Goal: Task Accomplishment & Management: Use online tool/utility

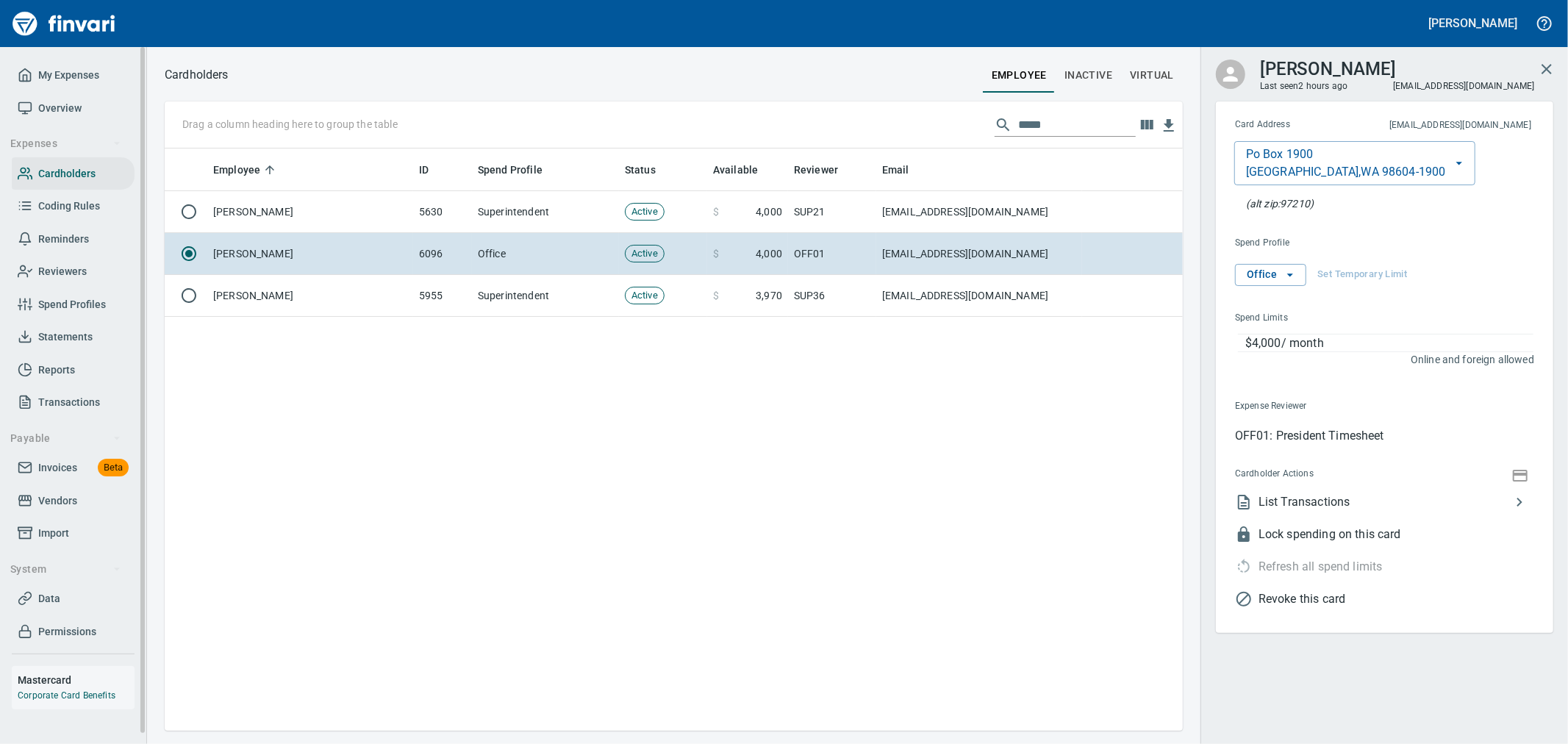
scroll to position [570, 1006]
click at [79, 597] on span "Data" at bounding box center [72, 599] width 111 height 18
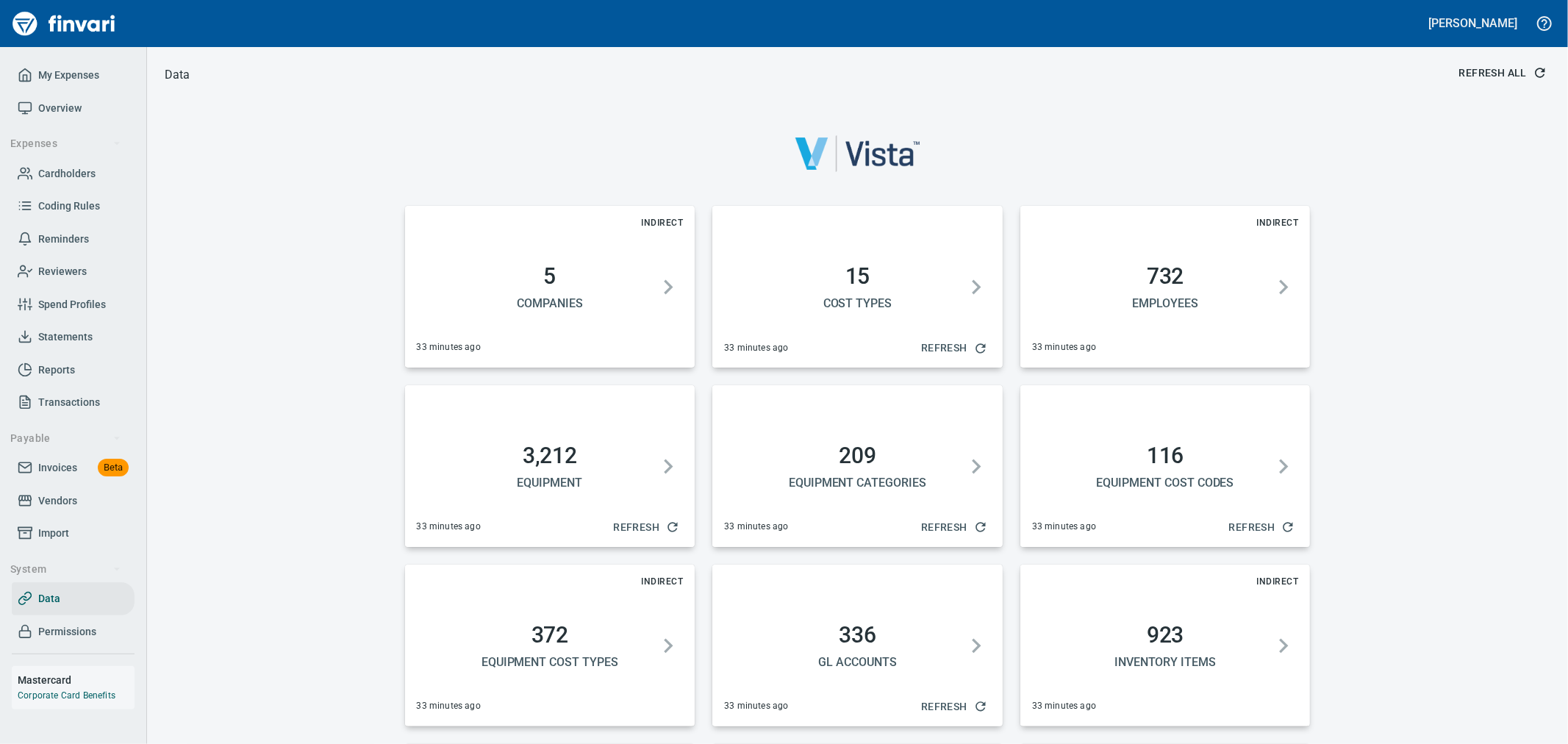
click at [1514, 63] on button "Refresh All" at bounding box center [1502, 73] width 97 height 27
click at [74, 471] on span "Invoices" at bounding box center [57, 468] width 39 height 18
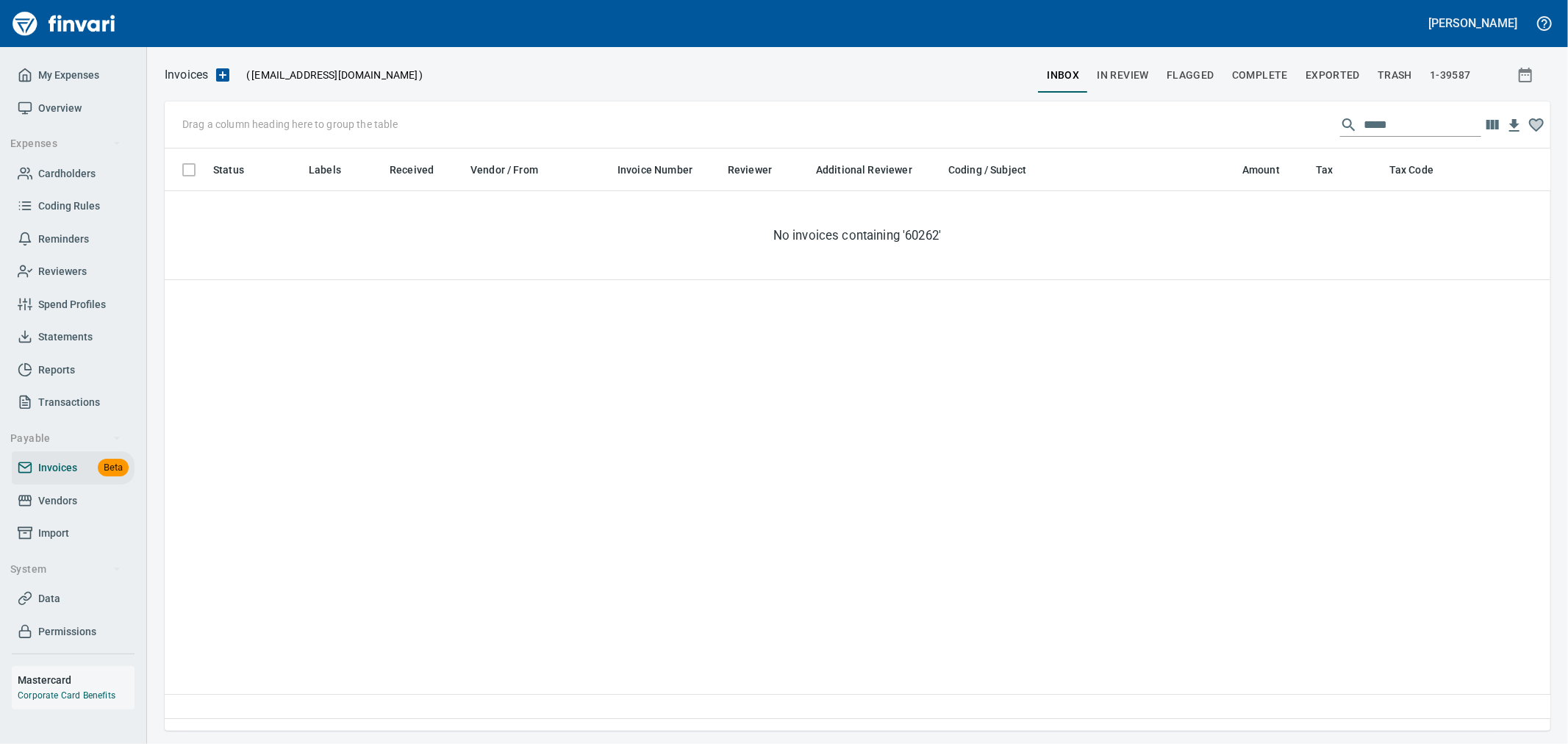
scroll to position [558, 1374]
drag, startPoint x: 1389, startPoint y: 128, endPoint x: 1232, endPoint y: 128, distance: 157.0
click at [1238, 128] on div "Drag a column heading here to group the table *****" at bounding box center [857, 124] width 1386 height 47
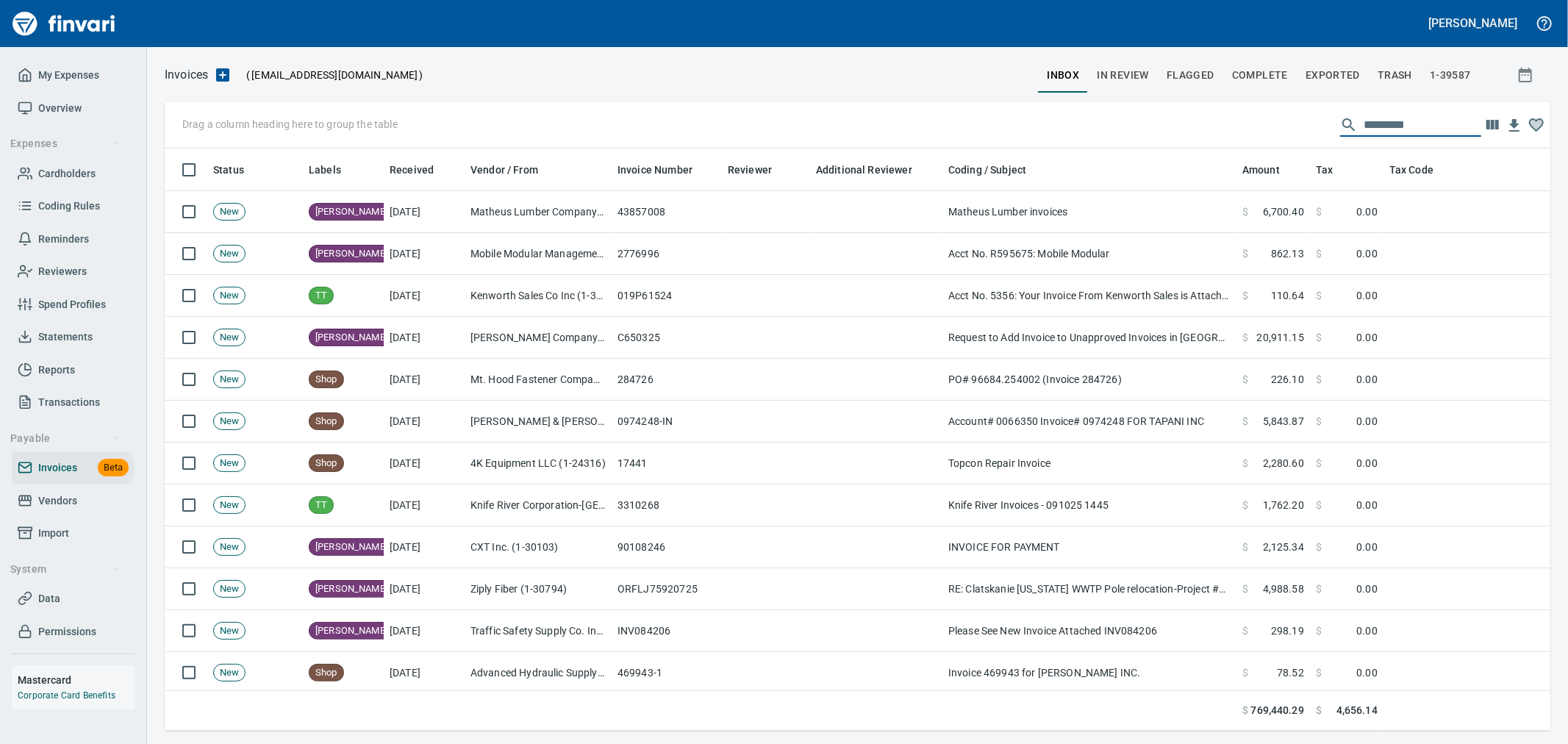
click at [1149, 68] on span "In Review" at bounding box center [1122, 75] width 52 height 18
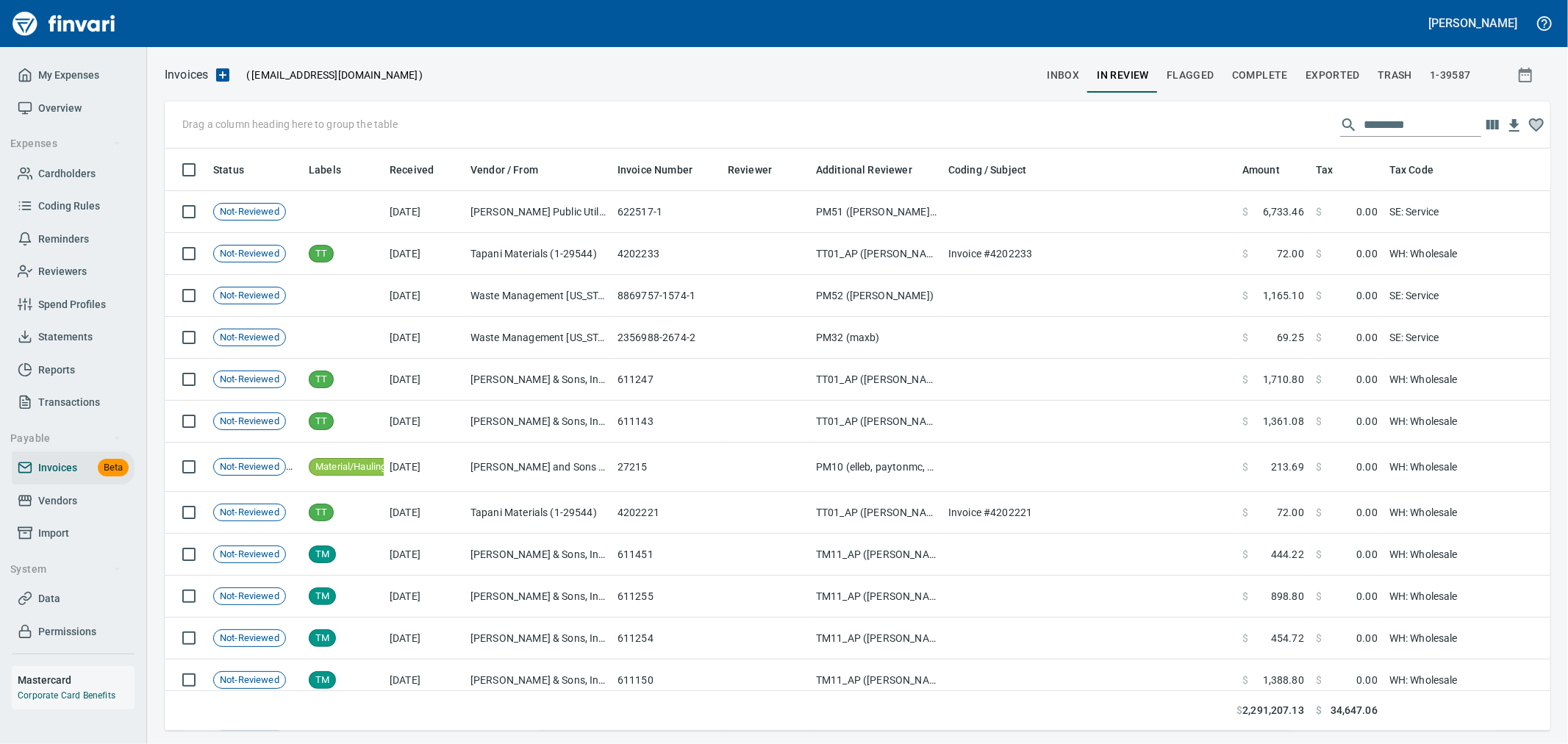
click at [1371, 125] on input "text" at bounding box center [1422, 124] width 118 height 24
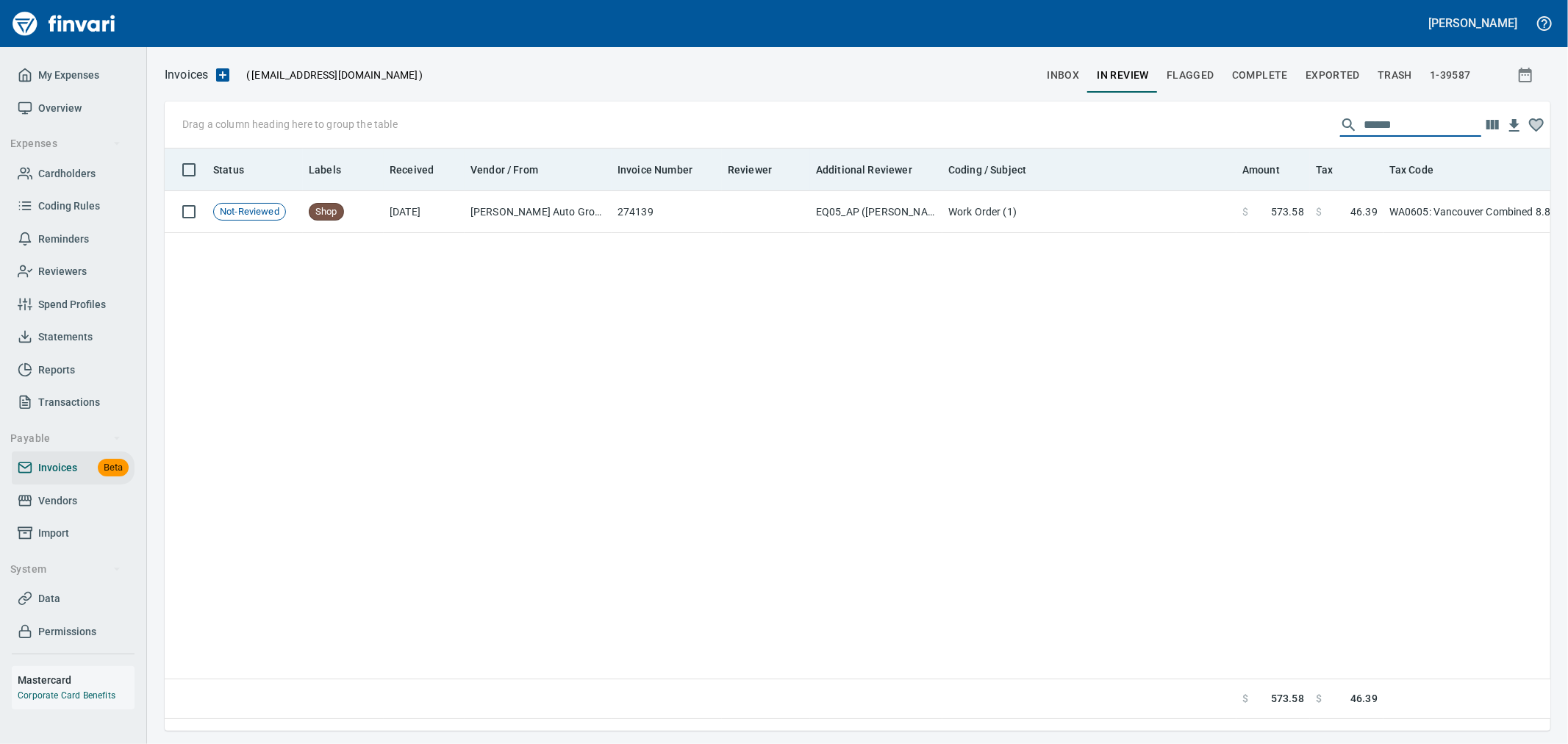
click at [1367, 190] on th "Tax" at bounding box center [1346, 170] width 73 height 43
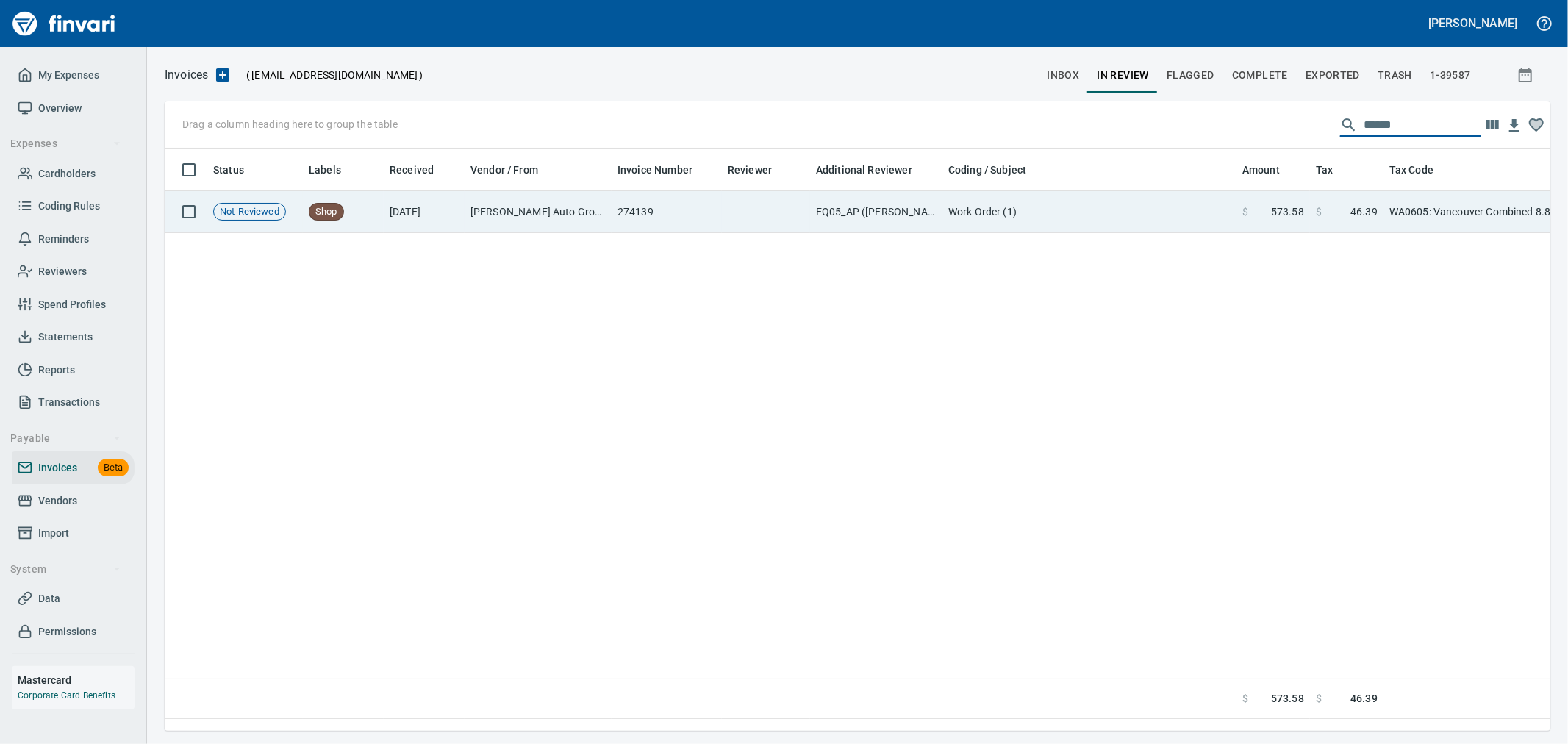
type input "******"
click at [1368, 206] on span "46.39" at bounding box center [1364, 212] width 27 height 15
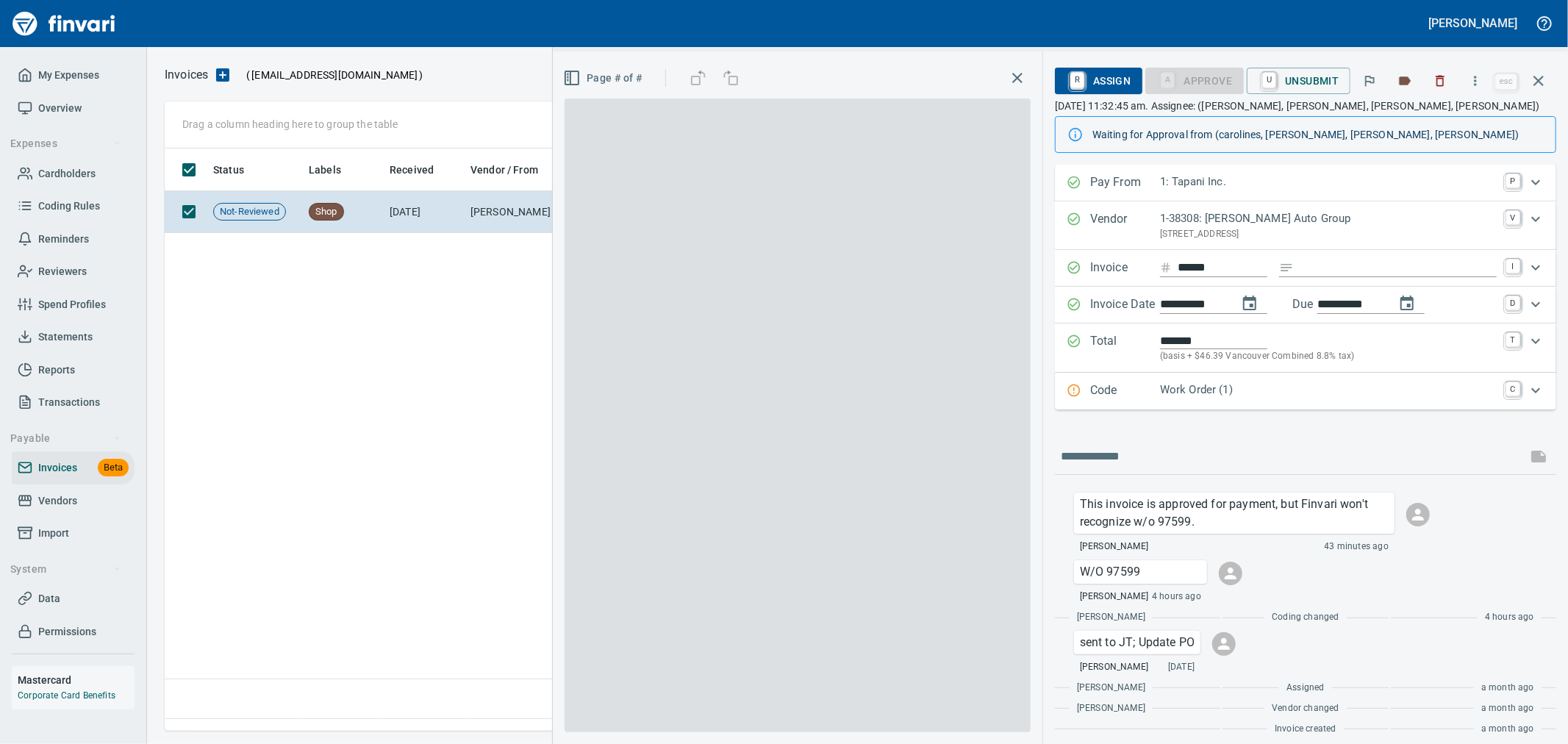
click at [1248, 412] on div "**********" at bounding box center [1305, 454] width 502 height 578
click at [1259, 402] on div "Code Work Order (1) C" at bounding box center [1305, 391] width 502 height 37
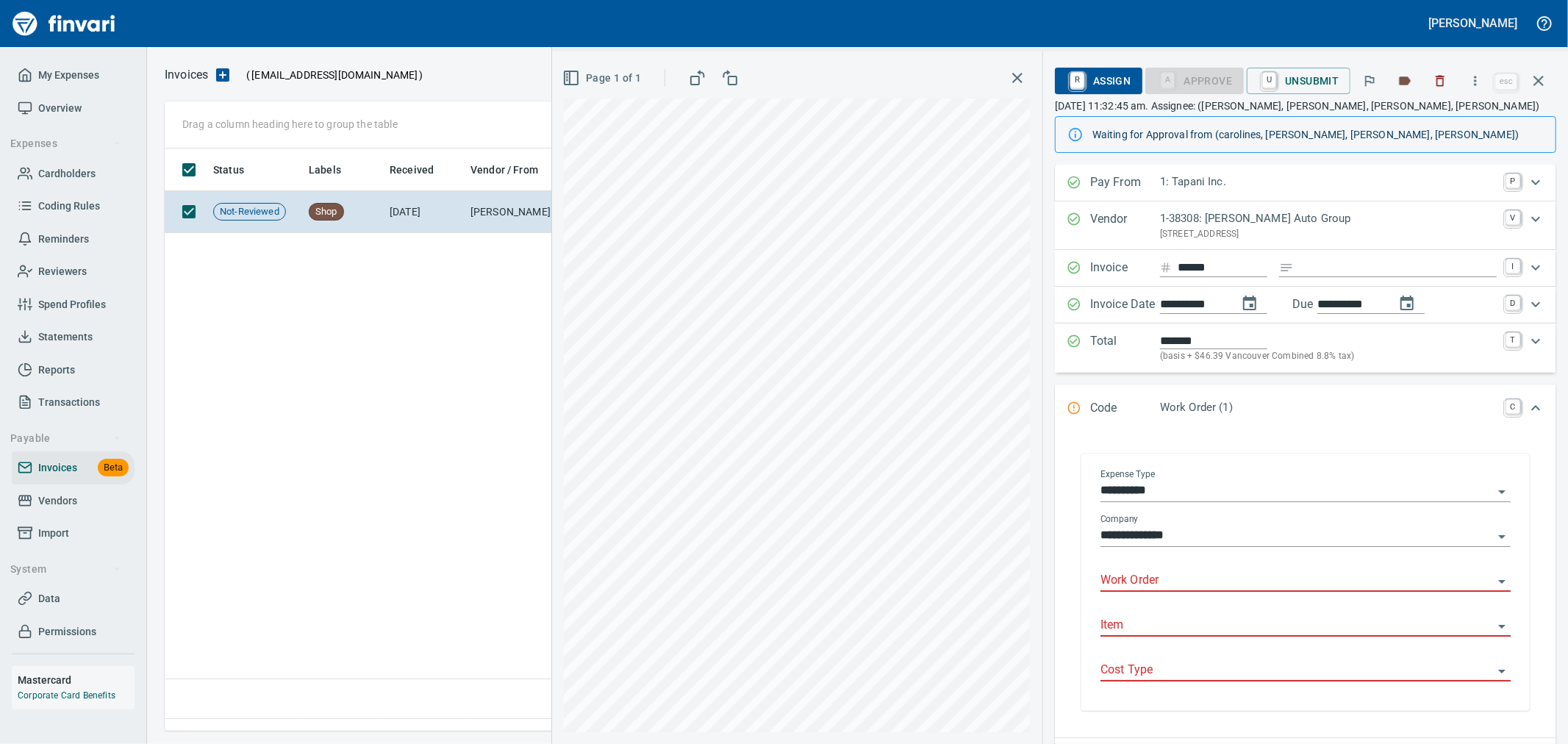
click at [1177, 588] on input "Work Order" at bounding box center [1296, 581] width 393 height 21
click at [1192, 615] on div "97599: Insert from E360" at bounding box center [1179, 618] width 133 height 17
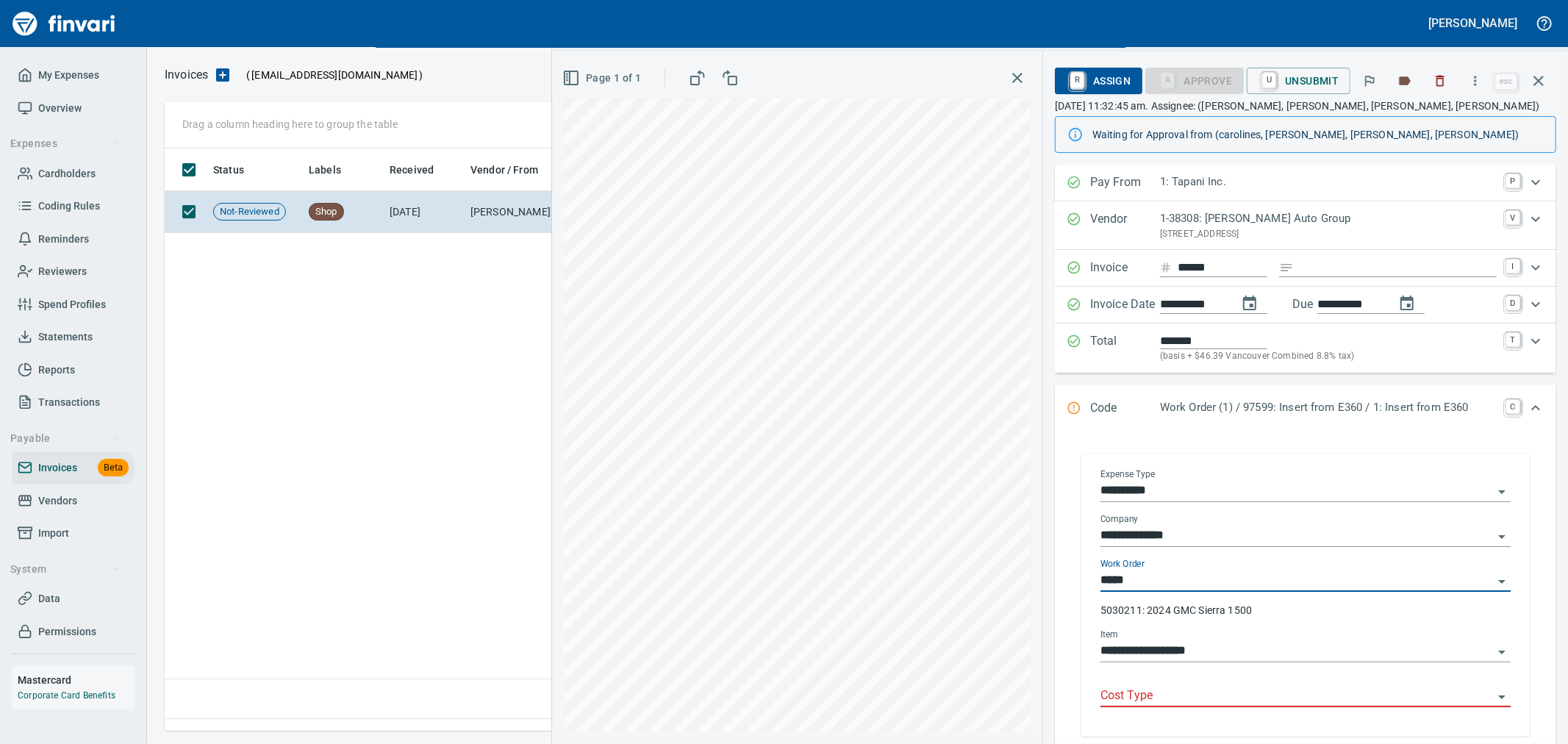
type input "**********"
click at [1128, 690] on input "Cost Type" at bounding box center [1296, 696] width 393 height 21
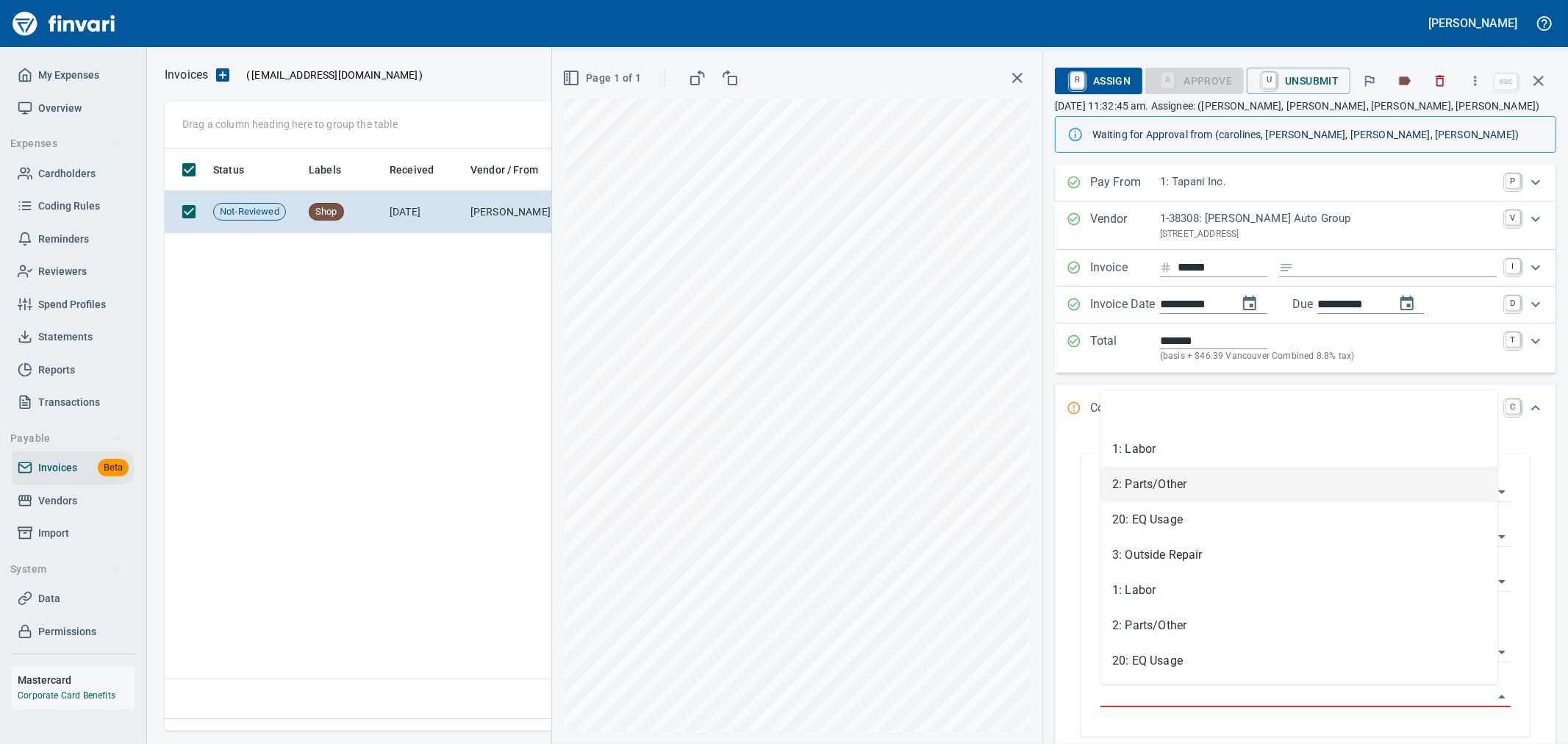
click at [1169, 475] on li "2: Parts/Other" at bounding box center [1299, 484] width 398 height 35
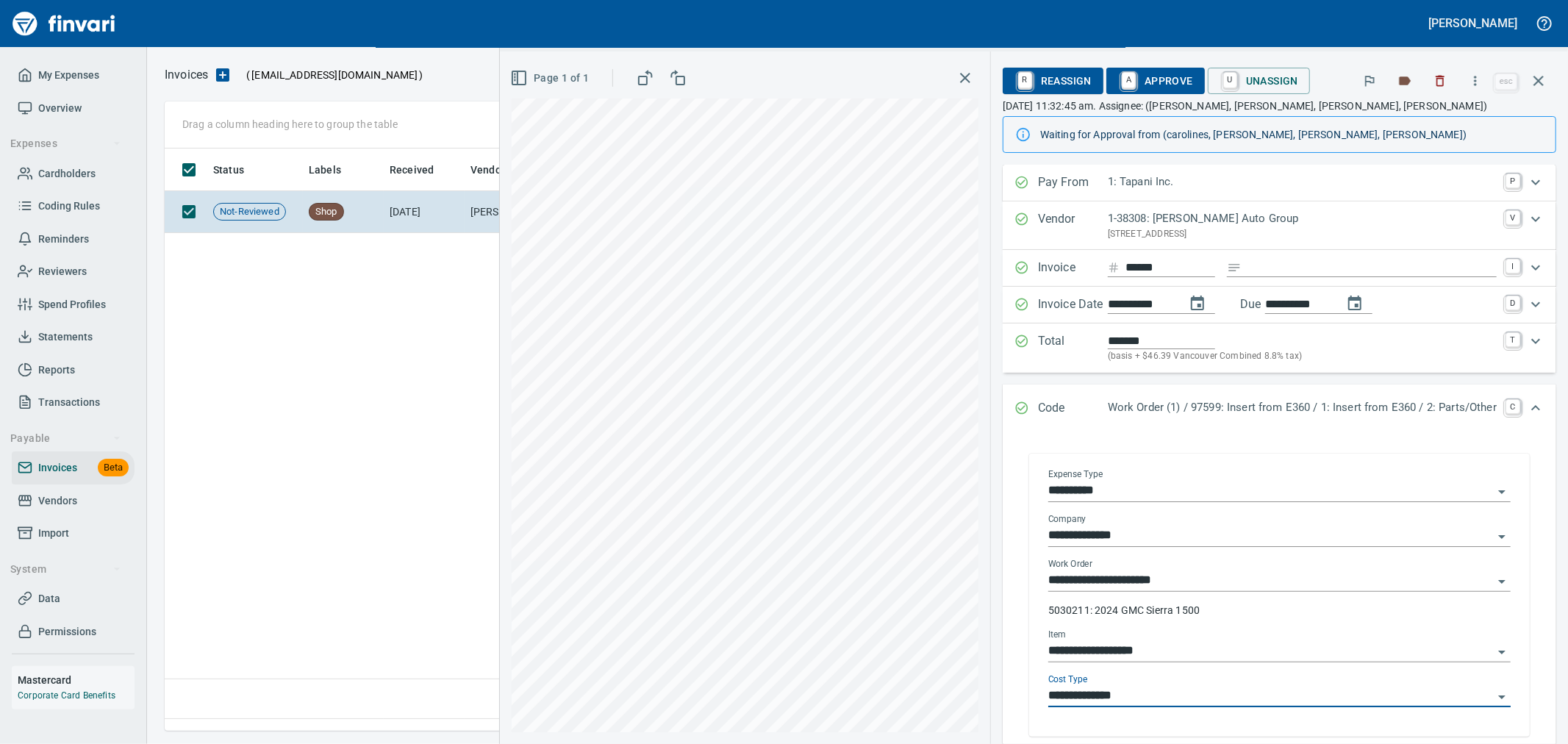
type input "**********"
click at [1110, 65] on div "R Reassign A Approve U Unassign" at bounding box center [1248, 81] width 490 height 32
click at [1132, 79] on span "A Approve" at bounding box center [1155, 81] width 75 height 25
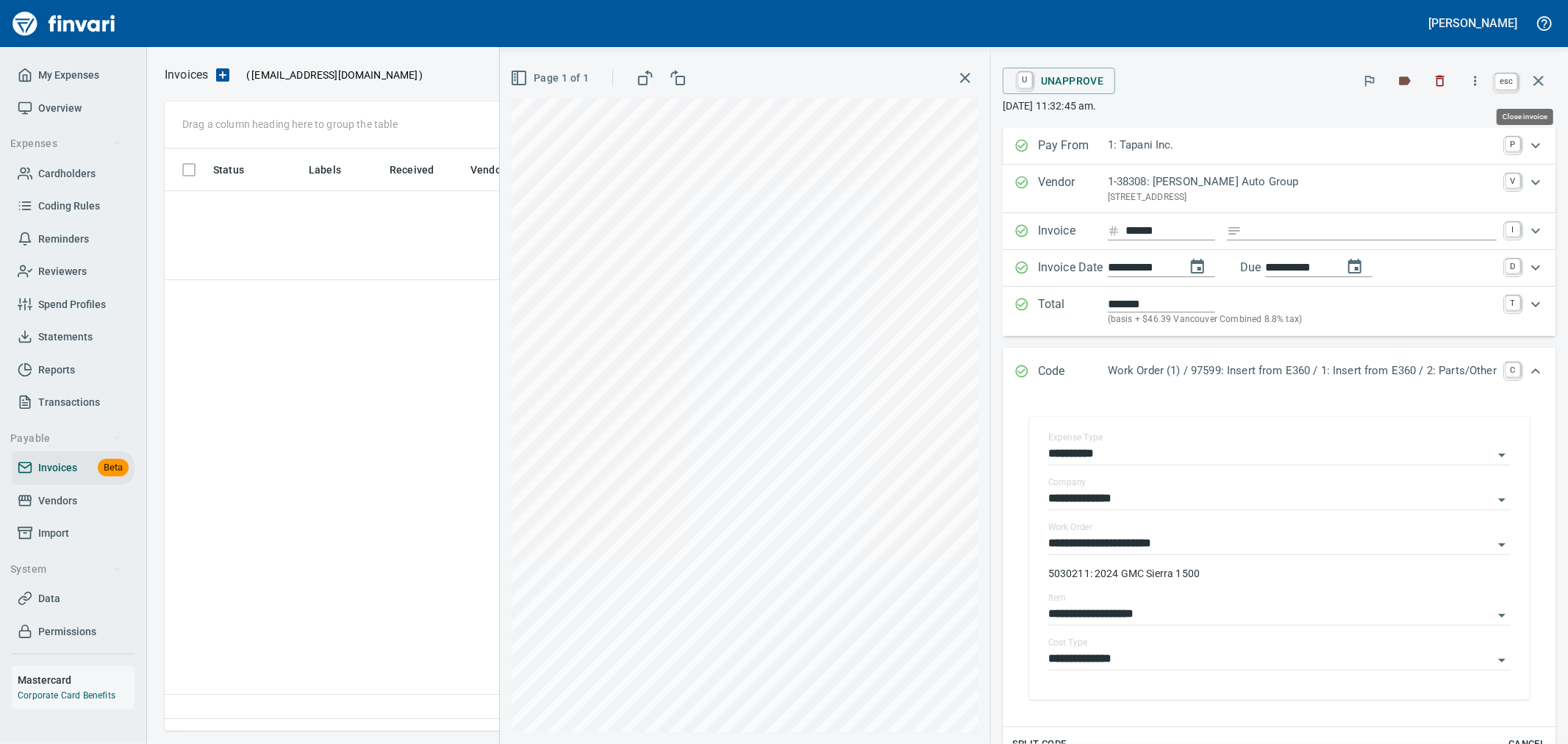
click at [1533, 76] on icon "button" at bounding box center [1538, 80] width 17 height 17
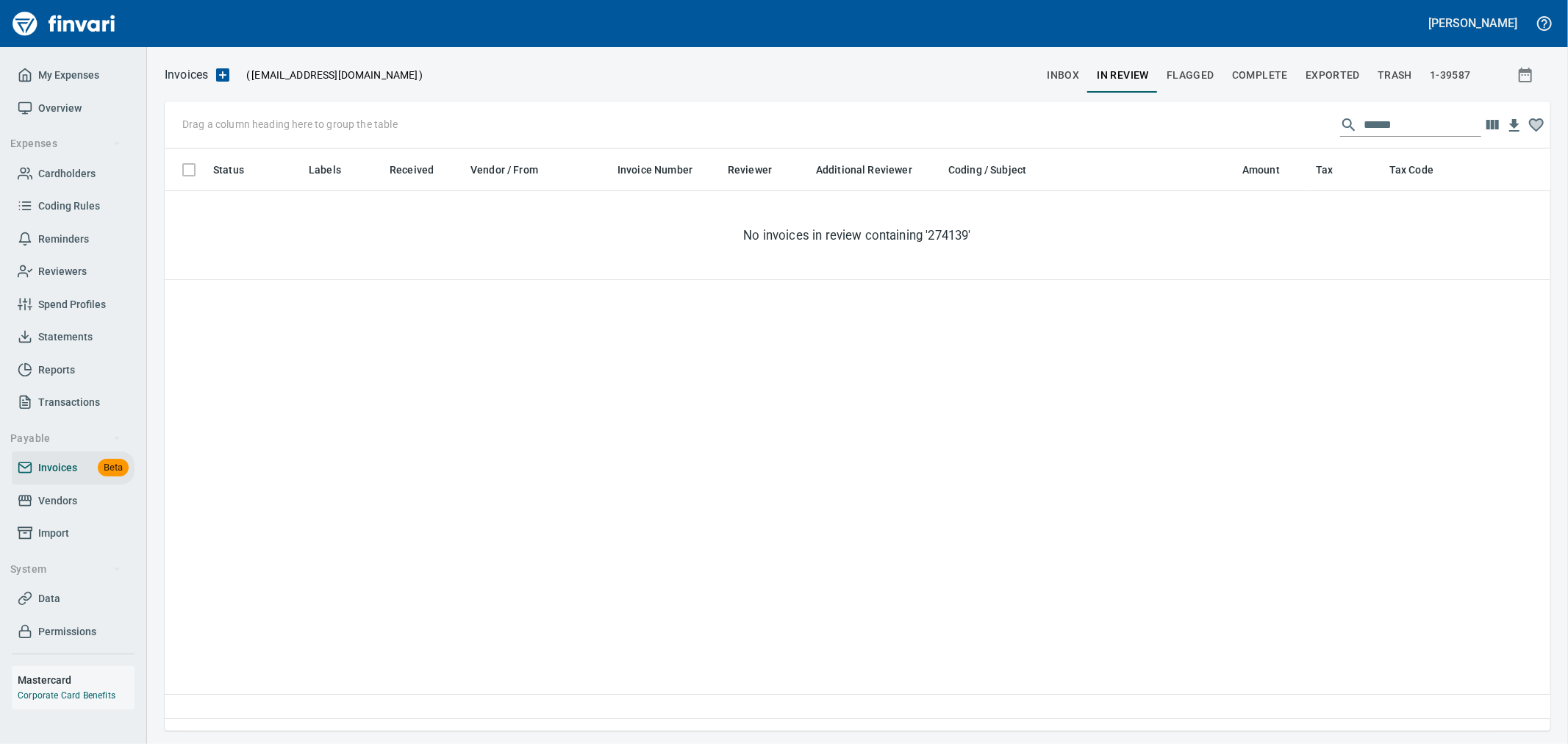
scroll to position [558, 1373]
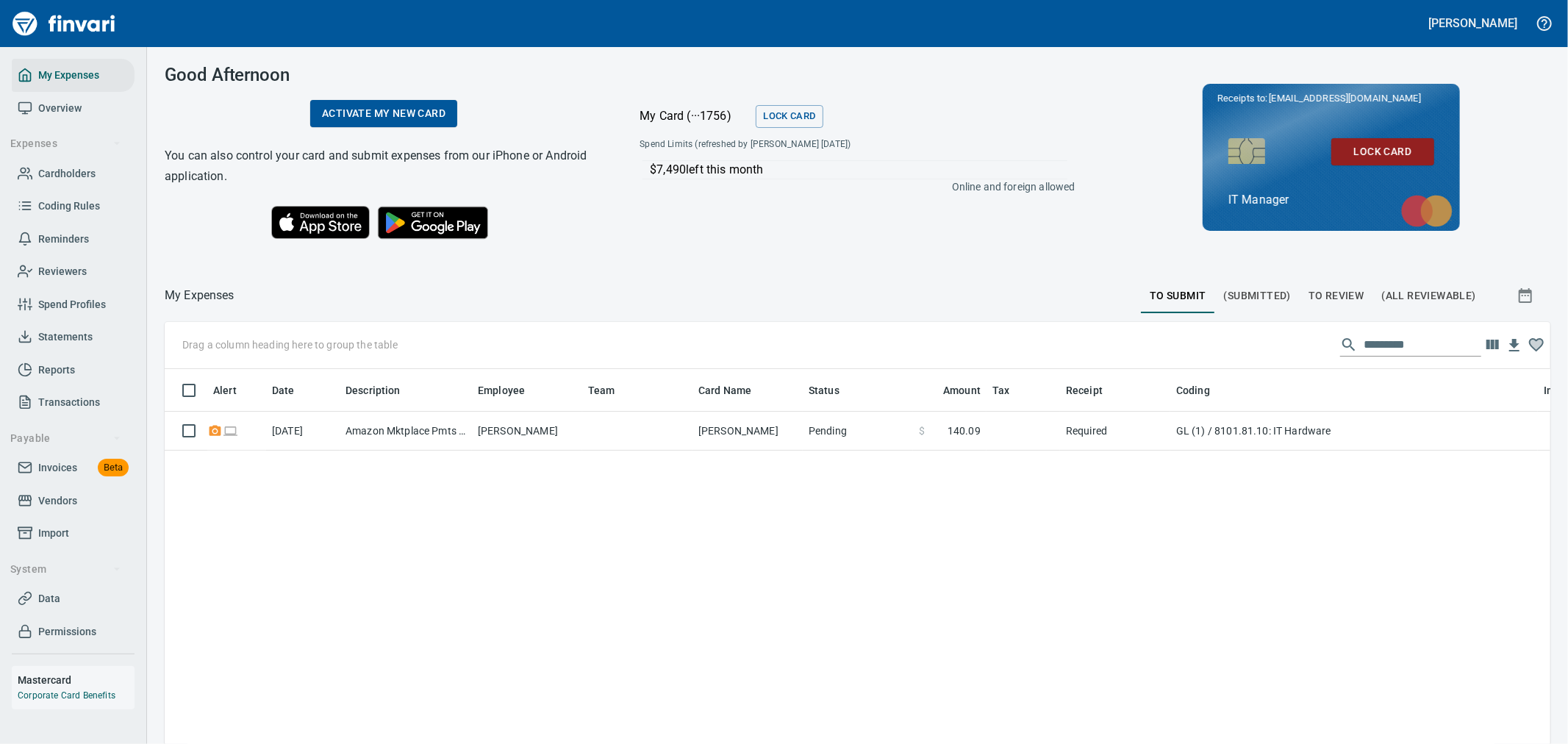
scroll to position [558, 1361]
click at [66, 168] on span "Cardholders" at bounding box center [67, 174] width 58 height 18
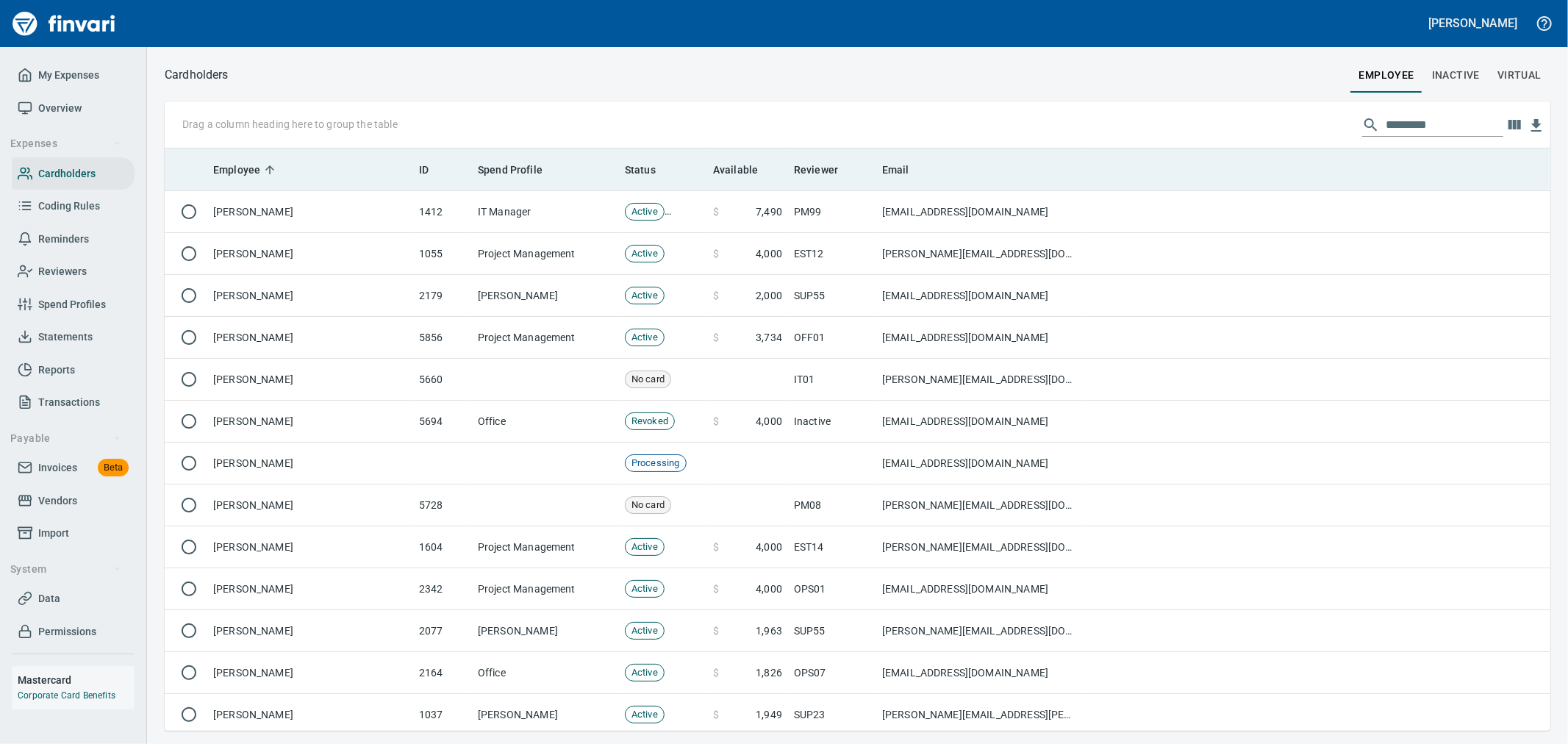
scroll to position [570, 1361]
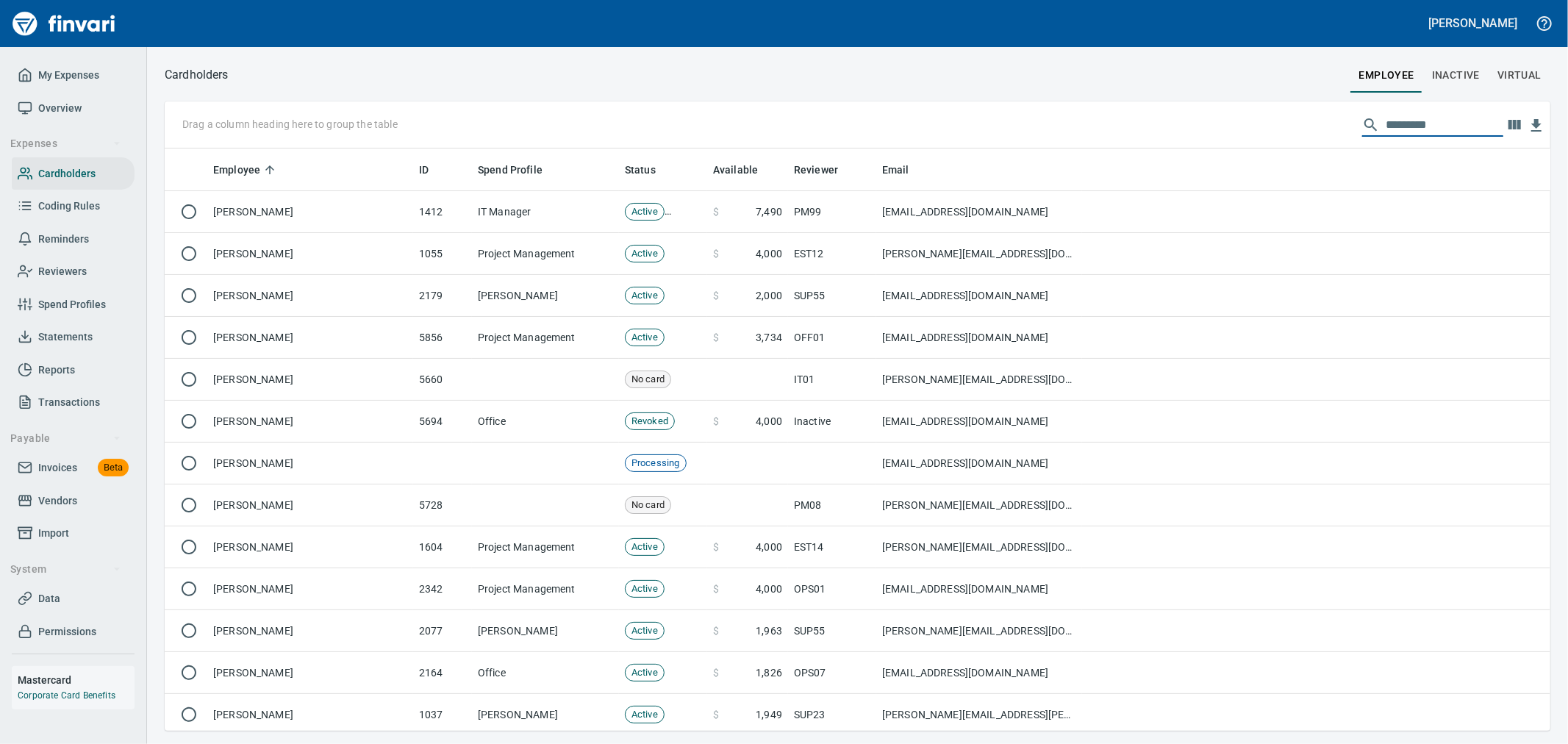
click at [1389, 119] on input "text" at bounding box center [1444, 124] width 118 height 24
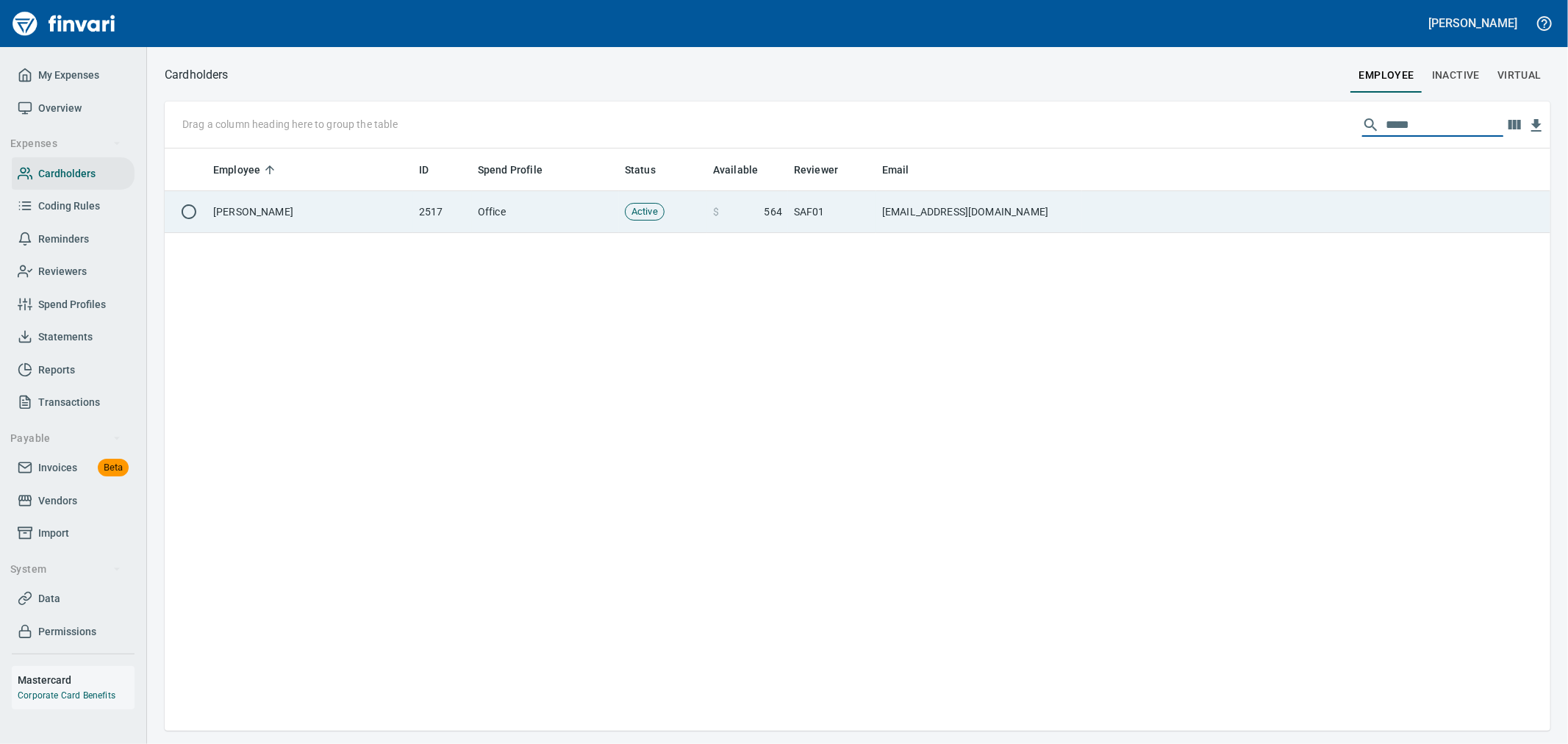
type input "*****"
click at [1090, 216] on td at bounding box center [1316, 212] width 469 height 42
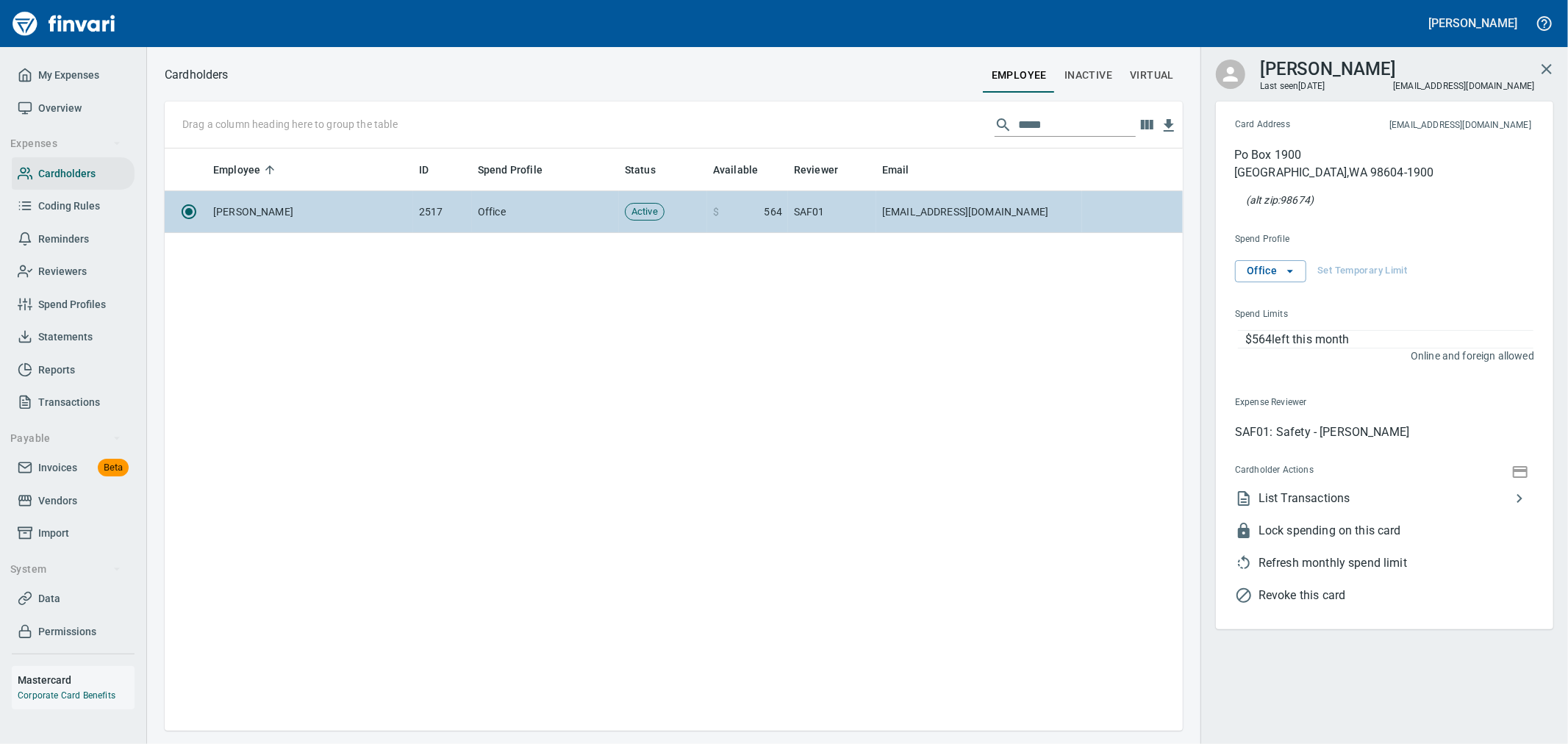
scroll to position [570, 1006]
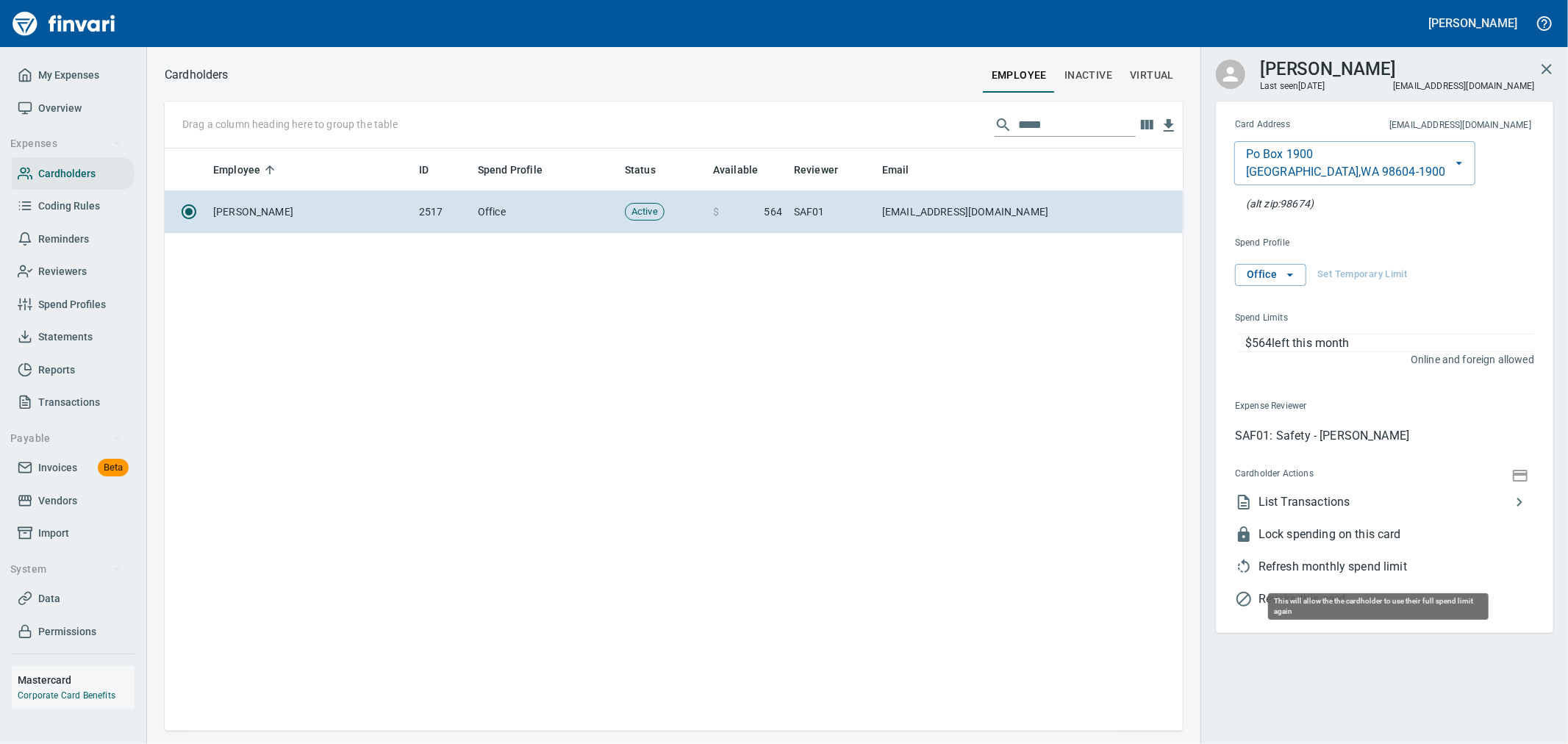
click at [1314, 559] on span "Refresh monthly spend limit" at bounding box center [1396, 567] width 276 height 17
